Goal: Obtain resource: Obtain resource

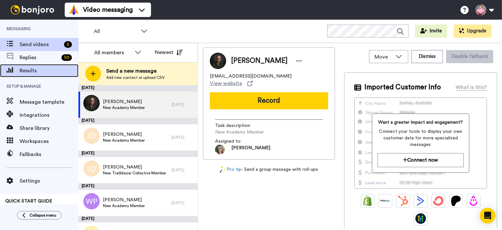
click at [37, 69] on span "Results" at bounding box center [49, 71] width 59 height 8
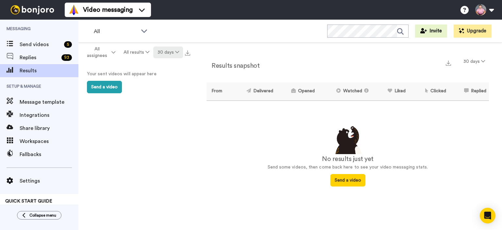
click at [178, 55] on button "30 days" at bounding box center [168, 52] width 30 height 12
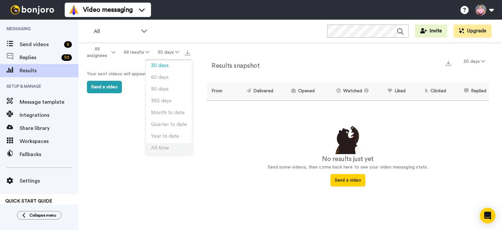
click at [171, 146] on li "All time" at bounding box center [169, 149] width 46 height 12
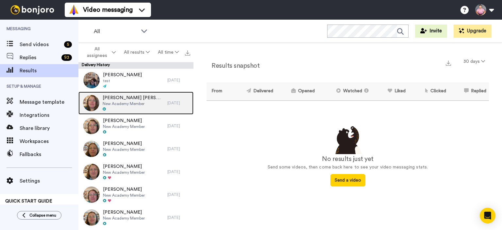
click at [133, 107] on div at bounding box center [133, 109] width 61 height 5
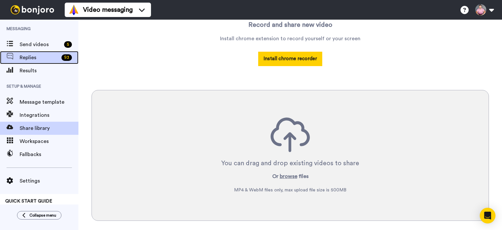
click at [41, 59] on span "Replies" at bounding box center [39, 58] width 39 height 8
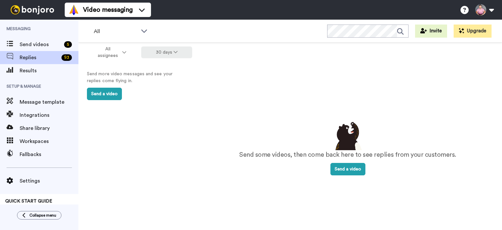
click at [176, 50] on icon at bounding box center [176, 52] width 4 height 5
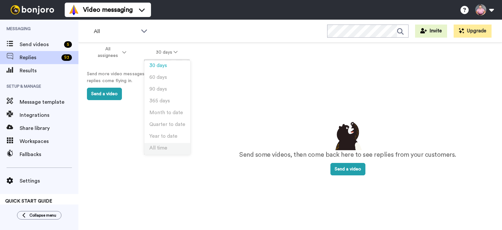
click at [161, 149] on span "All time" at bounding box center [158, 147] width 18 height 5
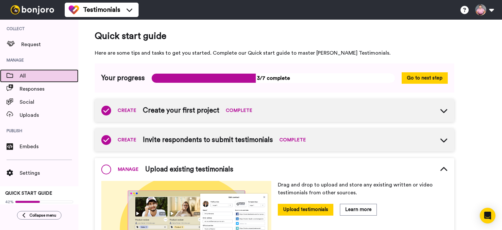
click at [21, 77] on span "All" at bounding box center [49, 76] width 59 height 8
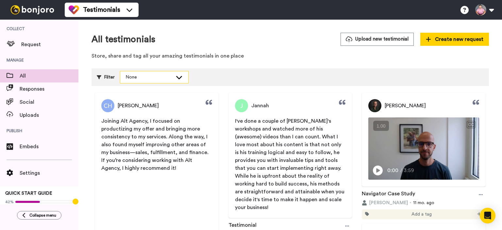
click at [173, 75] on div "None" at bounding box center [154, 77] width 68 height 12
click at [182, 77] on icon at bounding box center [179, 77] width 8 height 7
click at [93, 79] on div "Filter None" at bounding box center [290, 77] width 397 height 18
click at [97, 78] on icon at bounding box center [99, 77] width 5 height 5
click at [108, 78] on div "Filter" at bounding box center [106, 77] width 18 height 12
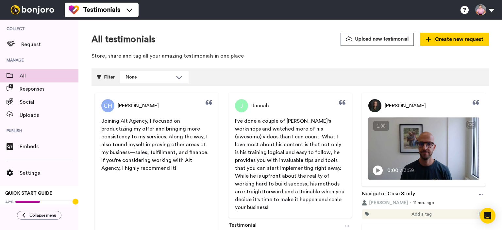
click at [102, 76] on div "Filter" at bounding box center [106, 77] width 18 height 12
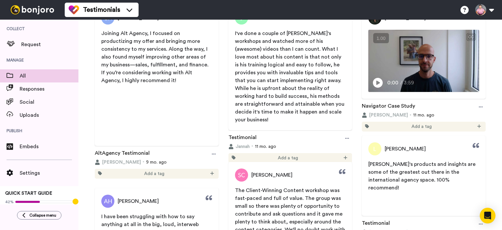
scroll to position [87, 0]
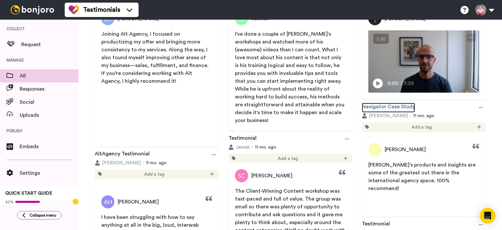
click at [390, 105] on link "Navigator Case Study" at bounding box center [388, 108] width 53 height 10
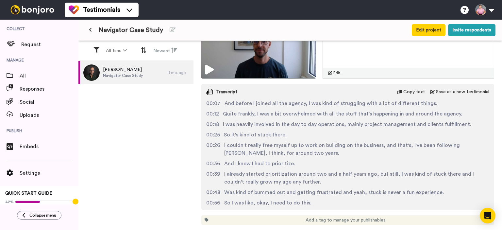
scroll to position [213, 0]
click at [403, 87] on div "Transcript Copy text Save as a new testimonial" at bounding box center [347, 92] width 293 height 16
click at [403, 89] on span "Copy text" at bounding box center [414, 92] width 22 height 7
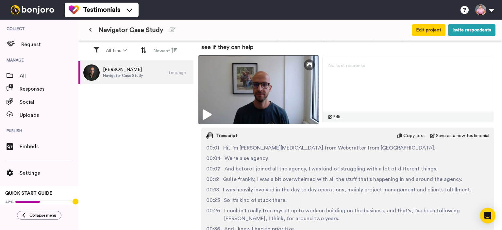
scroll to position [170, 0]
click at [208, 110] on icon at bounding box center [207, 115] width 9 height 10
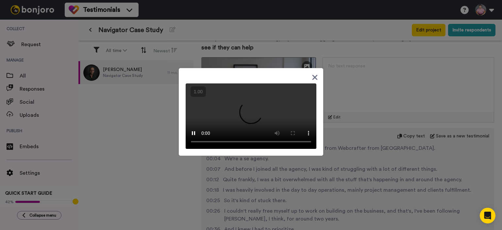
click at [312, 73] on icon at bounding box center [315, 77] width 6 height 8
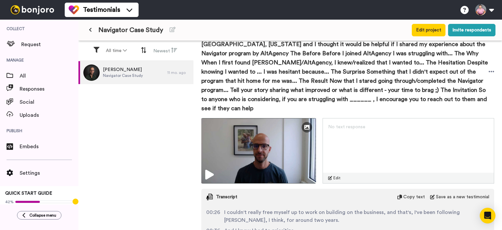
scroll to position [0, 0]
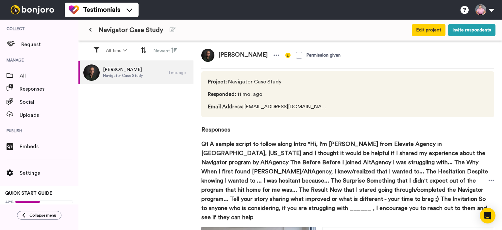
click at [92, 32] on icon at bounding box center [90, 29] width 3 height 5
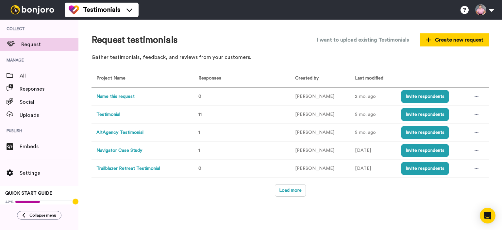
click at [290, 196] on div "Request testimonials I want to upload existing Testimonials Create new request …" at bounding box center [290, 125] width 424 height 210
click at [289, 191] on button "Load more" at bounding box center [290, 190] width 31 height 12
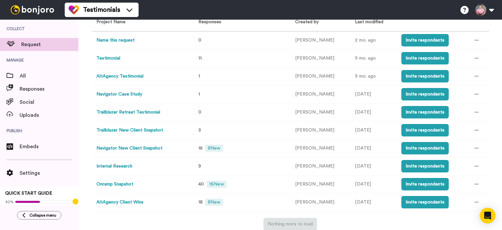
scroll to position [56, 0]
click at [216, 150] on span "8 New" at bounding box center [214, 147] width 18 height 7
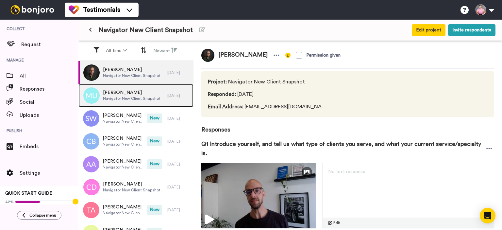
click at [133, 96] on span "Navigator New Client Snapshot" at bounding box center [132, 98] width 58 height 5
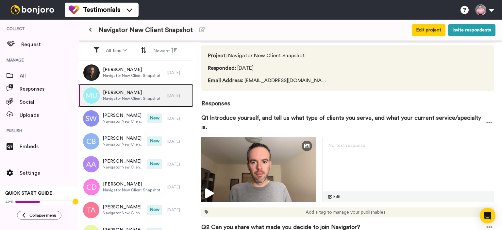
scroll to position [19, 0]
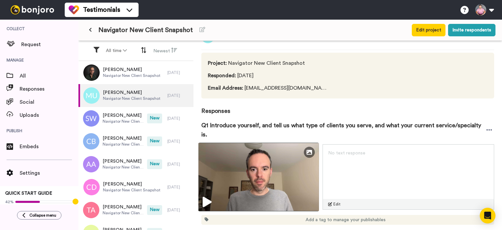
click at [274, 161] on img at bounding box center [258, 177] width 121 height 69
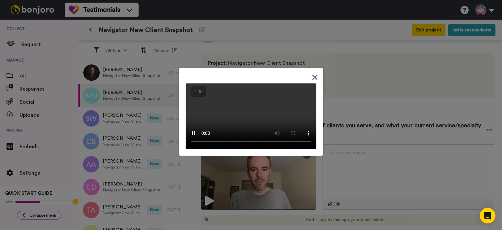
click at [312, 73] on icon at bounding box center [315, 77] width 6 height 8
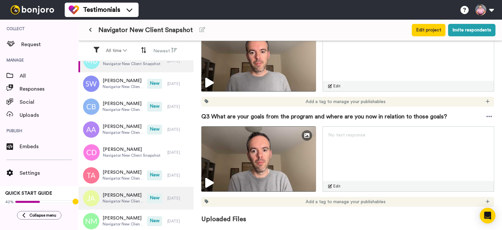
scroll to position [65, 0]
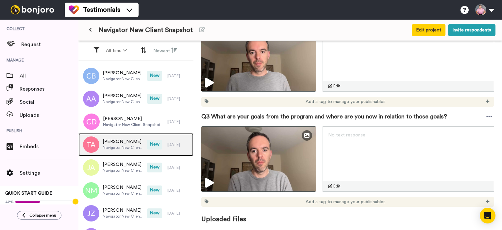
click at [125, 144] on span "Teevee Aguirre" at bounding box center [123, 141] width 41 height 7
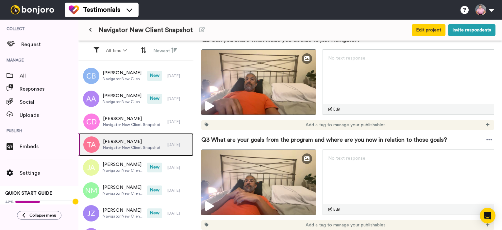
scroll to position [237, 0]
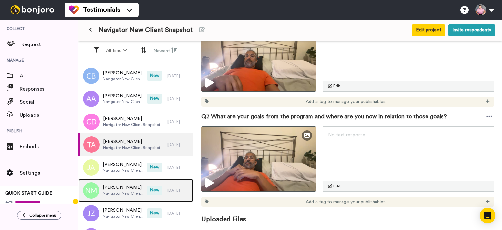
click at [120, 187] on span "Nick Magnuson" at bounding box center [123, 187] width 41 height 7
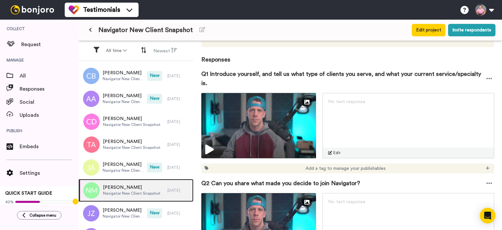
scroll to position [65, 0]
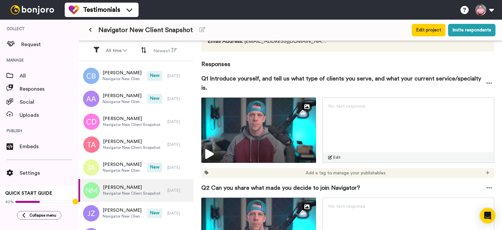
click at [490, 82] on div "Nick Magnuson Permission given Project : Navigator New Client Snapshot Responde…" at bounding box center [348, 136] width 309 height 191
click at [488, 83] on div at bounding box center [489, 83] width 10 height 10
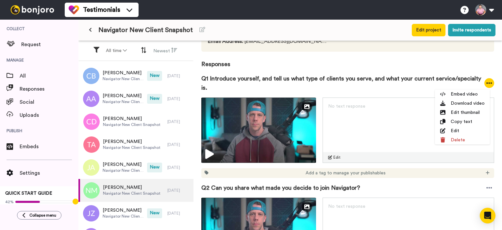
click at [436, 66] on span "Responses" at bounding box center [347, 60] width 293 height 17
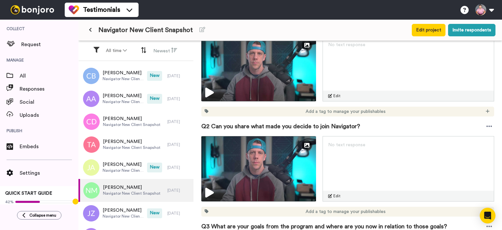
scroll to position [131, 0]
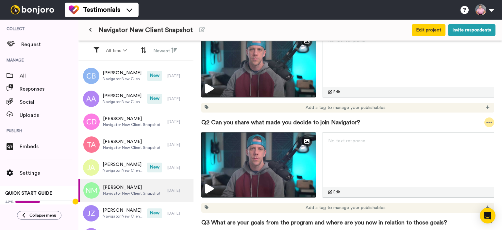
click at [486, 121] on icon at bounding box center [489, 122] width 6 height 7
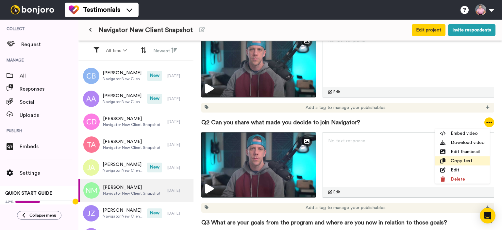
click at [455, 162] on li "Copy text" at bounding box center [462, 160] width 55 height 9
